Goal: Information Seeking & Learning: Find specific fact

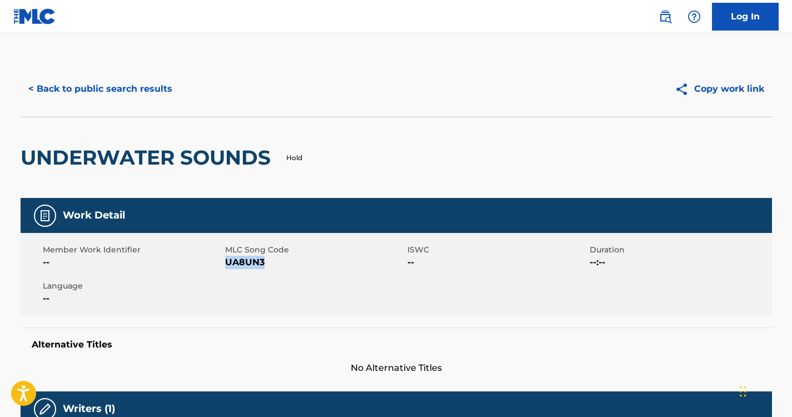
click at [148, 85] on button "< Back to public search results" at bounding box center [100, 89] width 159 height 28
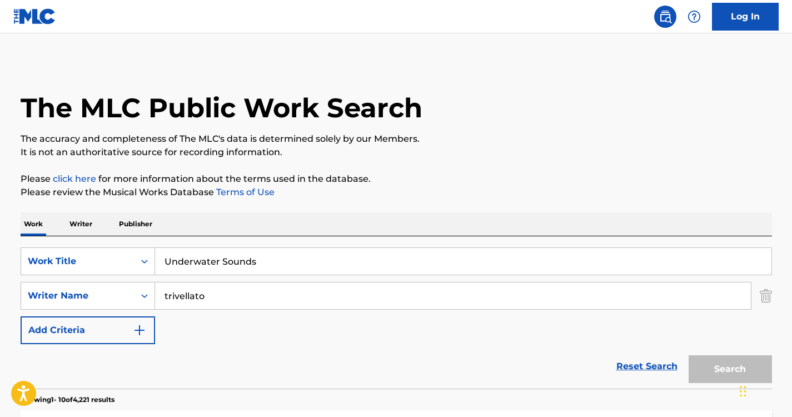
scroll to position [202, 0]
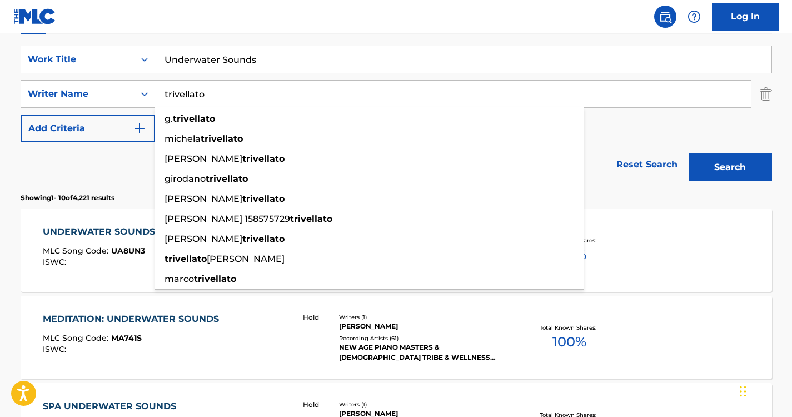
drag, startPoint x: 246, startPoint y: 88, endPoint x: 225, endPoint y: 83, distance: 22.2
click at [224, 83] on input "trivellato" at bounding box center [453, 94] width 596 height 27
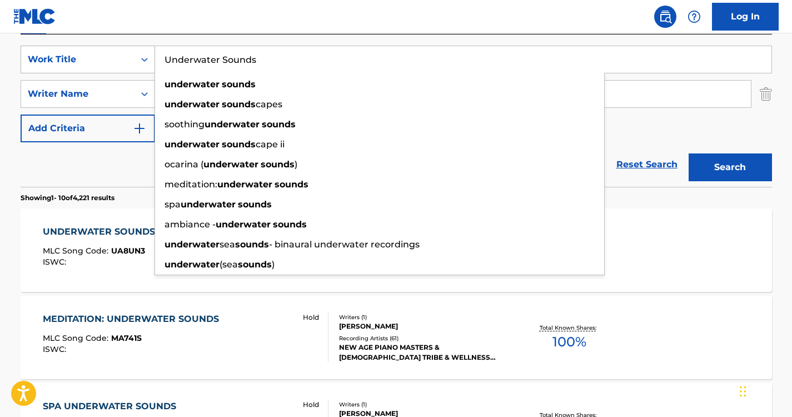
drag, startPoint x: 278, startPoint y: 71, endPoint x: 137, endPoint y: 58, distance: 141.7
click at [137, 58] on div "SearchWithCriteria6a6957e1-cd9e-468d-a000-bf6f91896d02 Work Title Underwater So…" at bounding box center [396, 60] width 751 height 28
paste input "ltimate Nature"
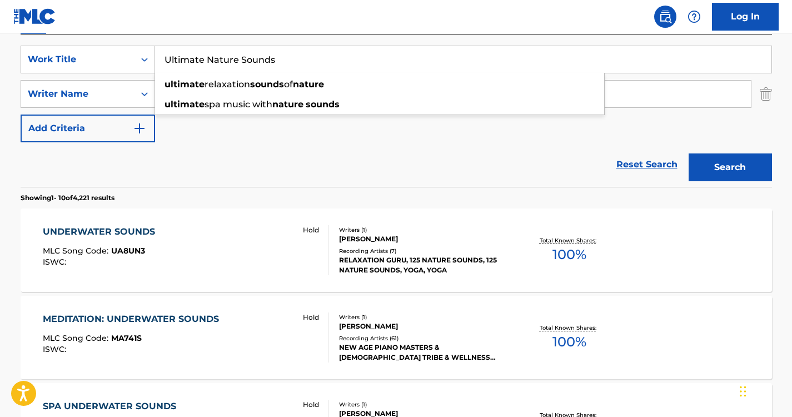
click at [689, 153] on button "Search" at bounding box center [730, 167] width 83 height 28
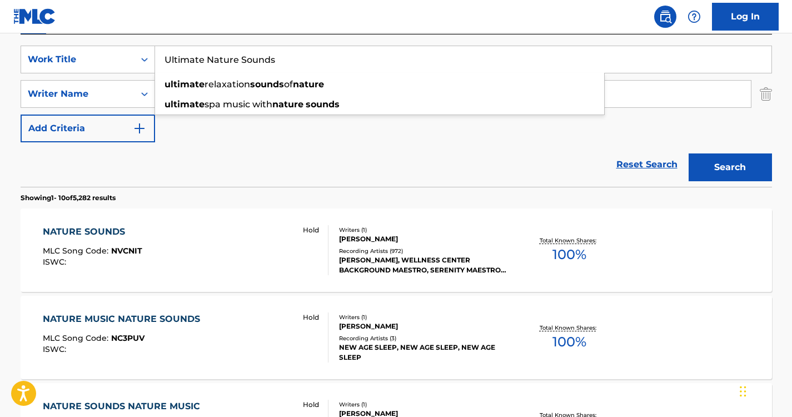
drag, startPoint x: 268, startPoint y: 47, endPoint x: 44, endPoint y: 27, distance: 224.9
type input "s"
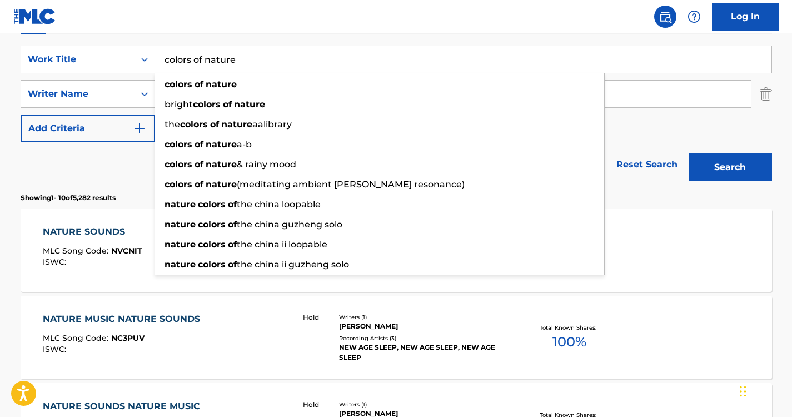
type input "colors of nature"
click at [704, 156] on button "Search" at bounding box center [730, 167] width 83 height 28
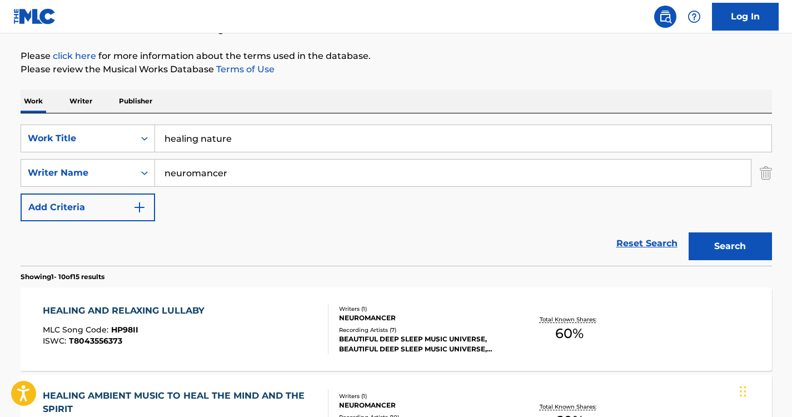
scroll to position [123, 0]
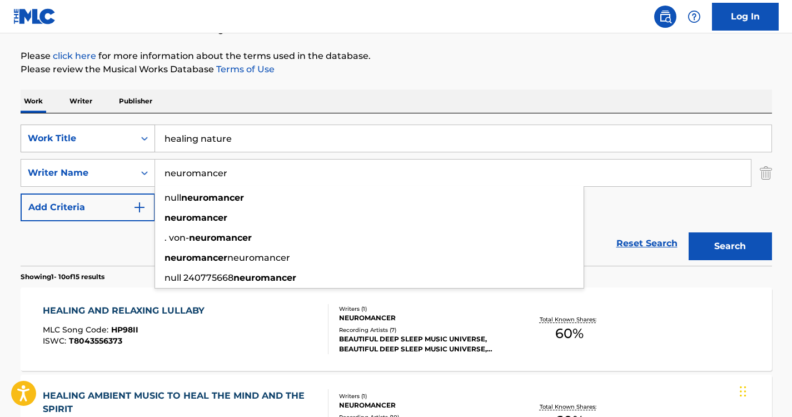
drag, startPoint x: 258, startPoint y: 171, endPoint x: 93, endPoint y: 142, distance: 167.5
click at [93, 142] on div "SearchWithCriteria13ffaf96-0077-420d-aa46-2e60a6a32677 Work Title healing natur…" at bounding box center [396, 172] width 751 height 97
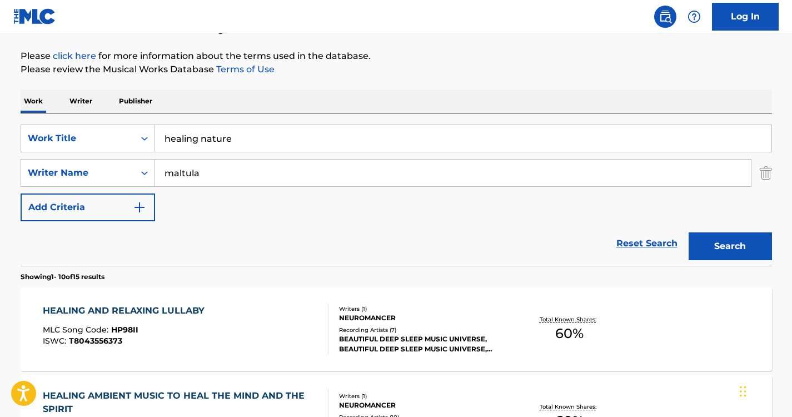
type input "maltula"
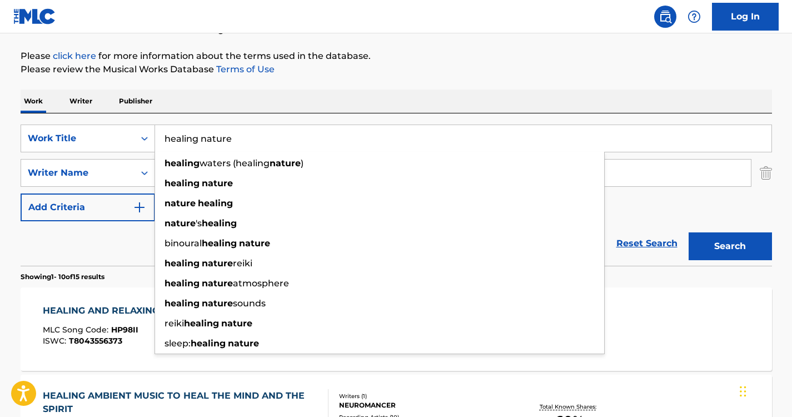
drag, startPoint x: 245, startPoint y: 129, endPoint x: 159, endPoint y: 83, distance: 97.7
click at [689, 232] on button "Search" at bounding box center [730, 246] width 83 height 28
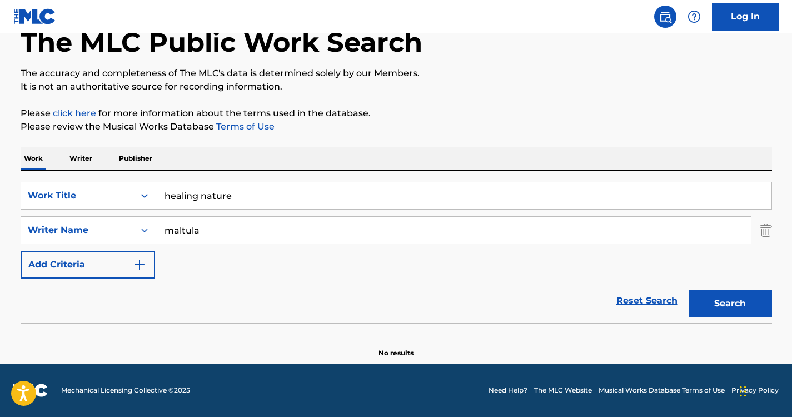
scroll to position [66, 0]
